Goal: Check status: Check status

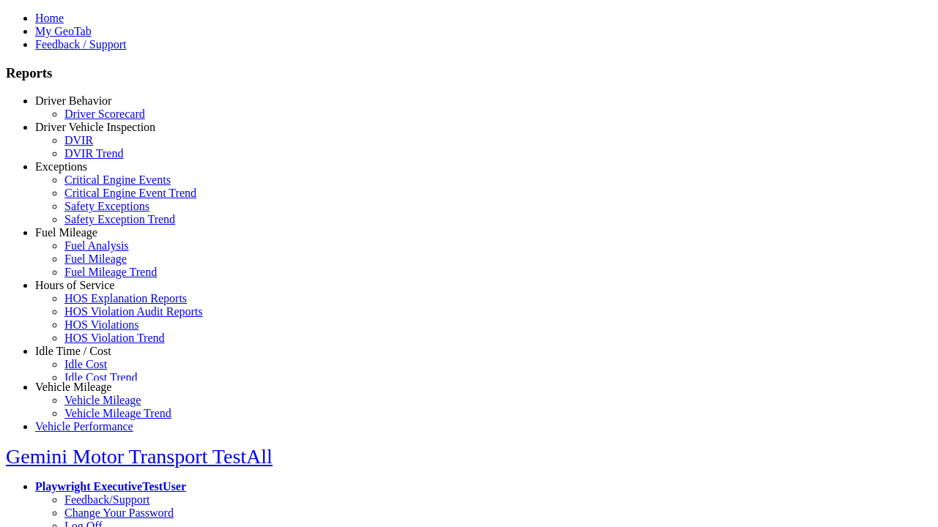
select select "**********"
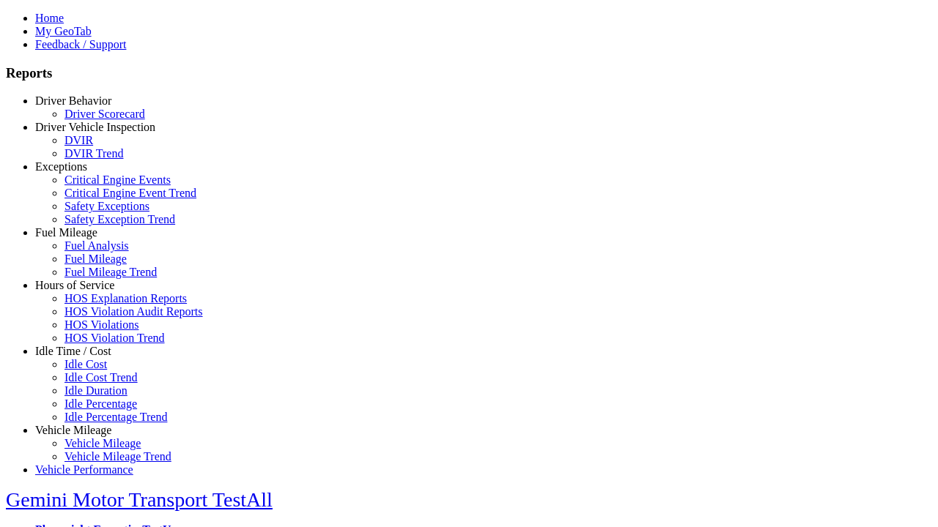
type input "**********"
